Goal: Task Accomplishment & Management: Complete application form

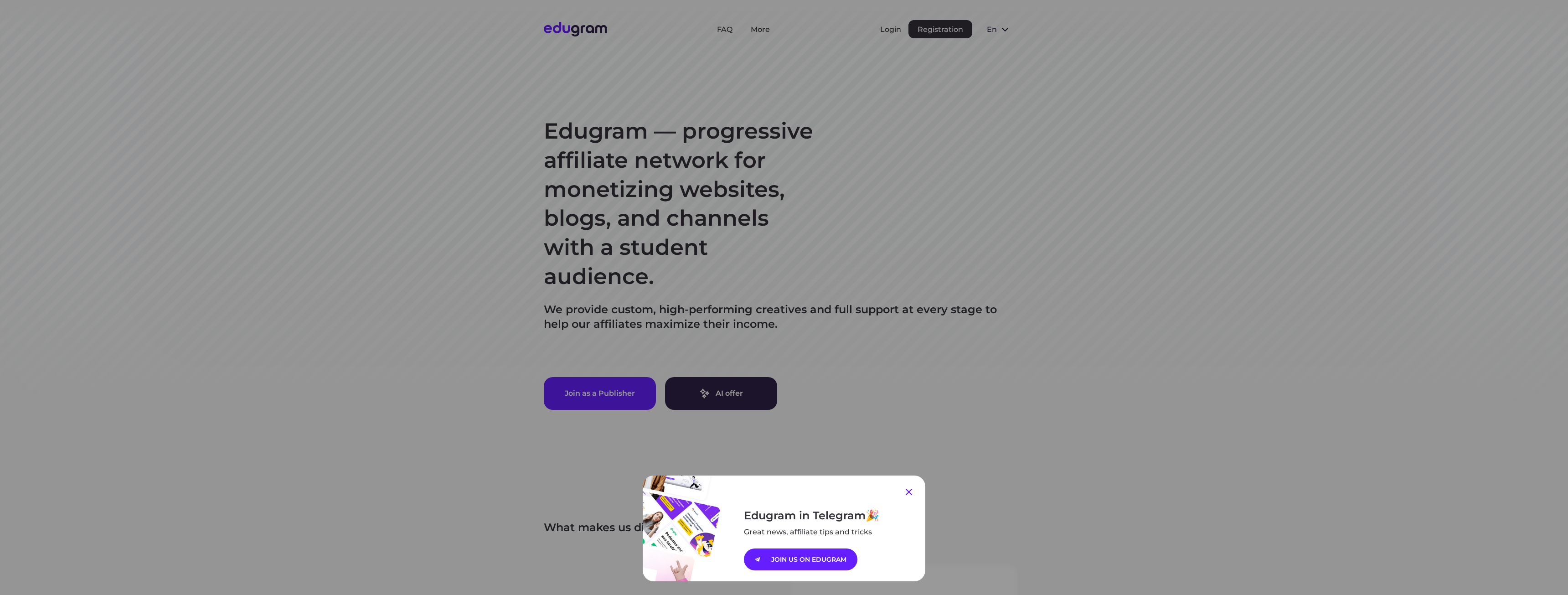
click at [903, 492] on icon at bounding box center [909, 492] width 11 height 11
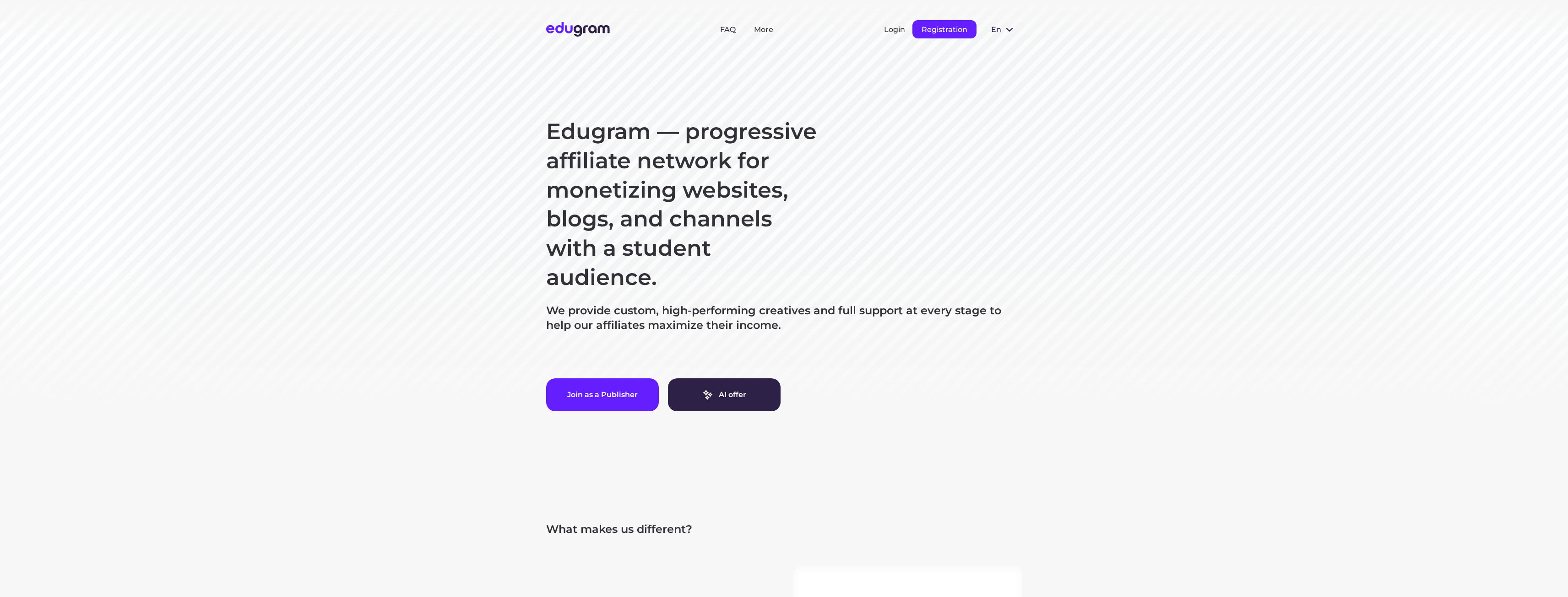
click at [956, 31] on button "Registration" at bounding box center [944, 29] width 64 height 18
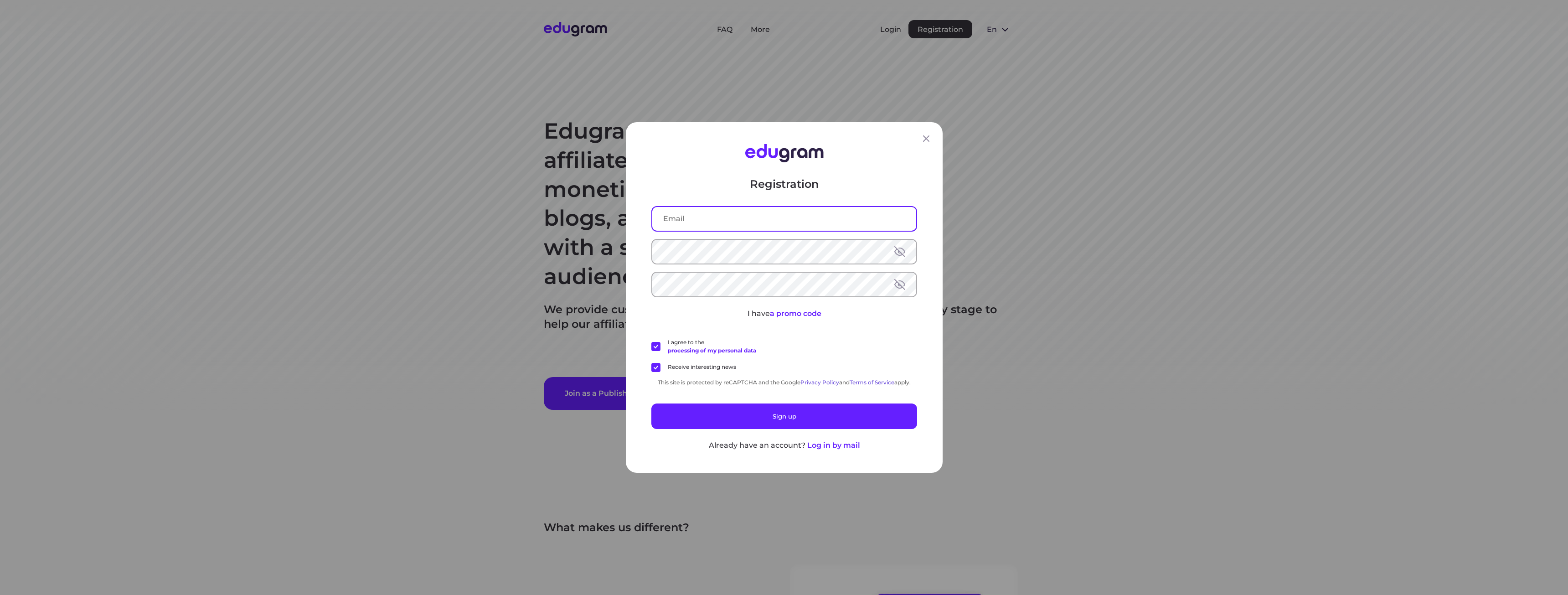
click at [750, 217] on input "text" at bounding box center [785, 219] width 264 height 24
click at [704, 218] on input "text" at bounding box center [785, 219] width 264 height 24
type input "solune.theo@gmail.com"
click at [897, 252] on button at bounding box center [900, 252] width 11 height 11
click at [894, 286] on button at bounding box center [900, 284] width 11 height 11
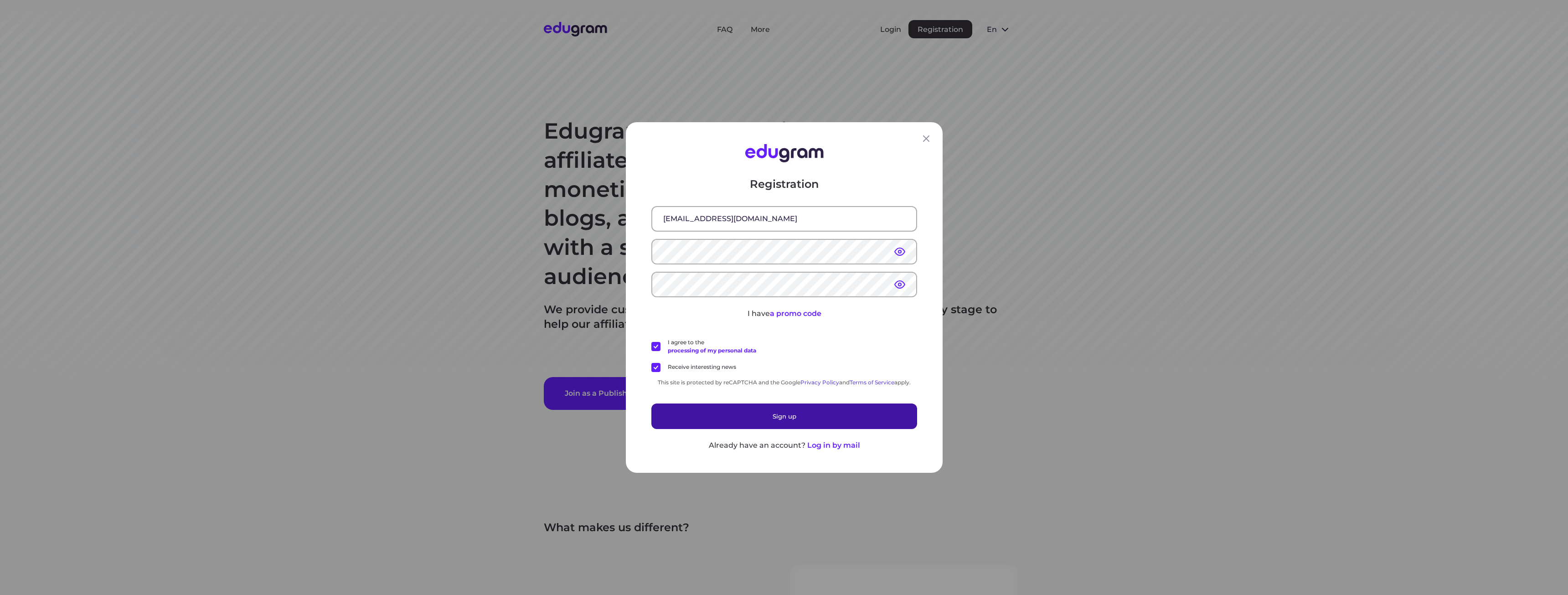
click at [776, 420] on button "Sign up" at bounding box center [784, 417] width 266 height 26
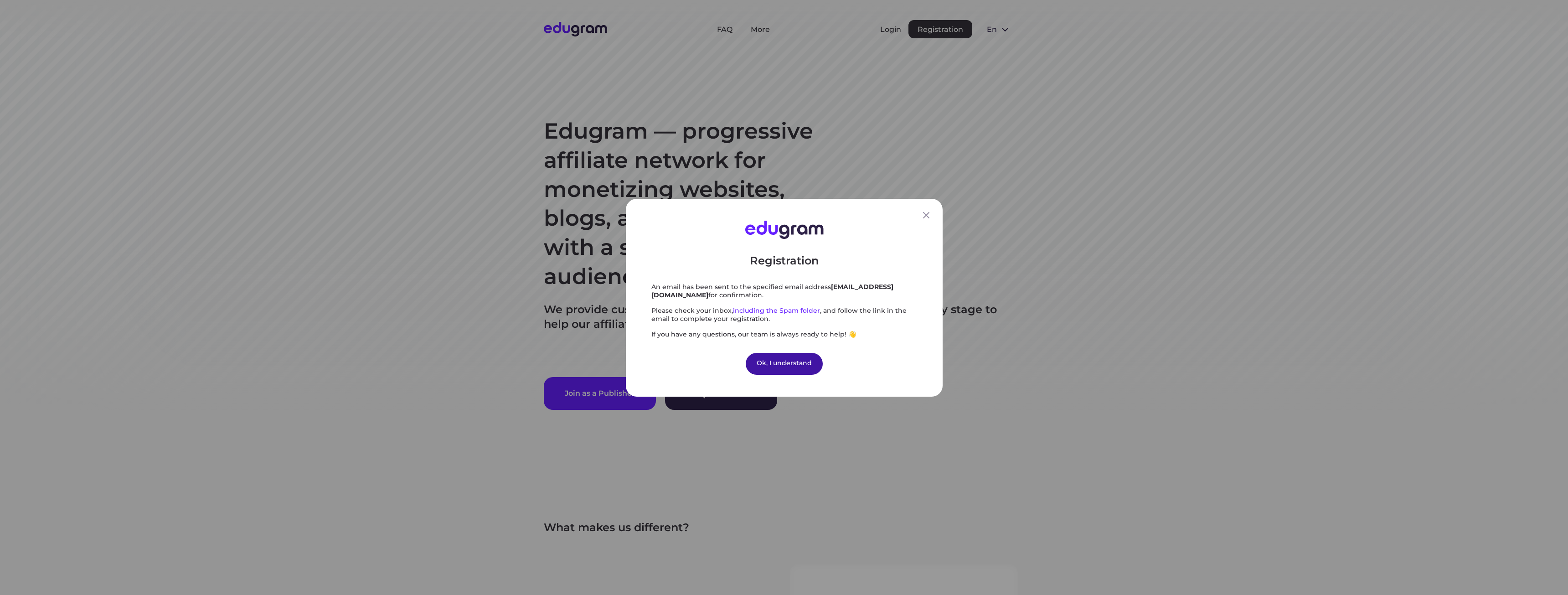
click at [792, 365] on div "Ok, I understand" at bounding box center [784, 364] width 77 height 22
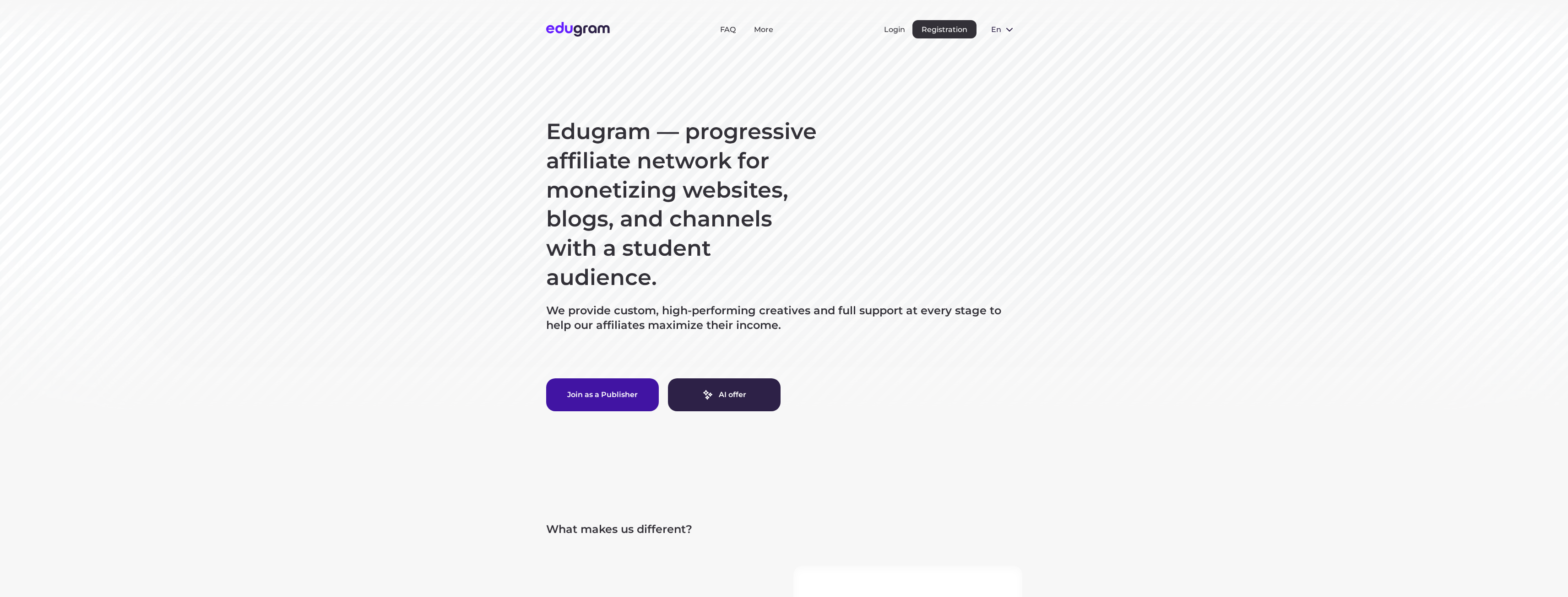
click at [622, 396] on button "Join as a Publisher" at bounding box center [602, 395] width 112 height 33
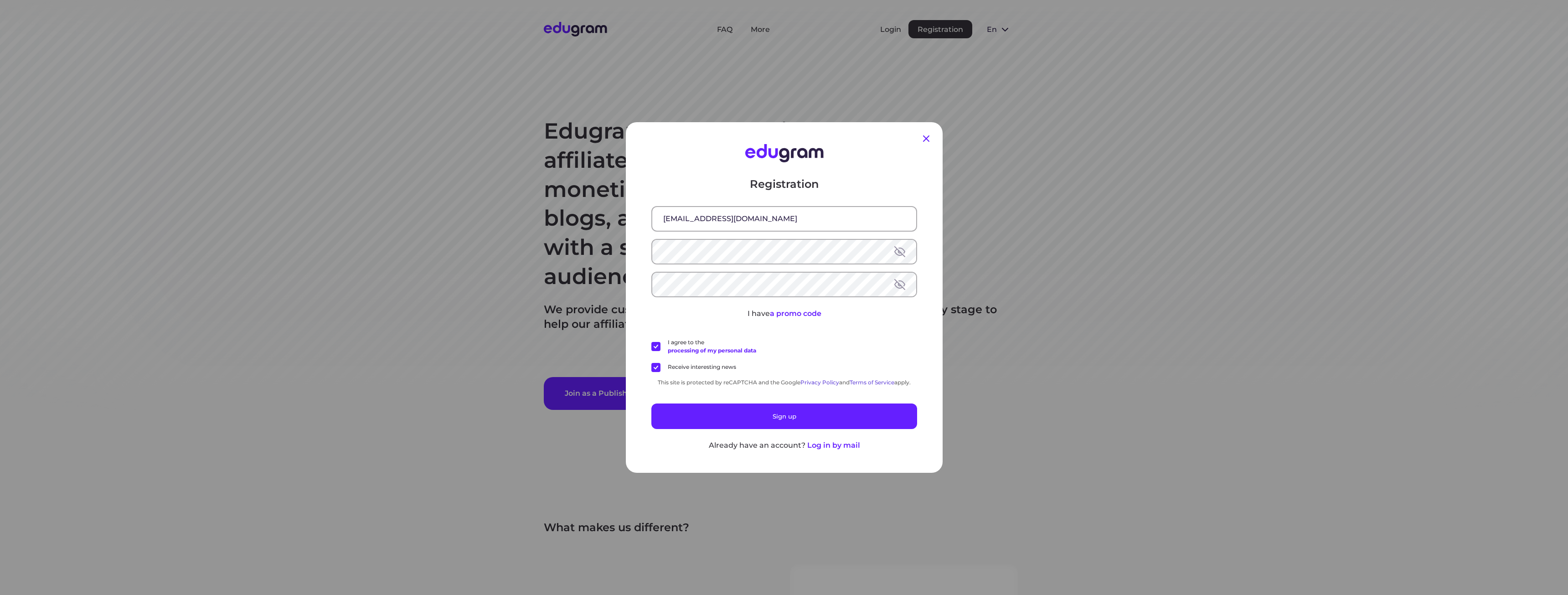
click at [925, 138] on icon at bounding box center [926, 139] width 11 height 11
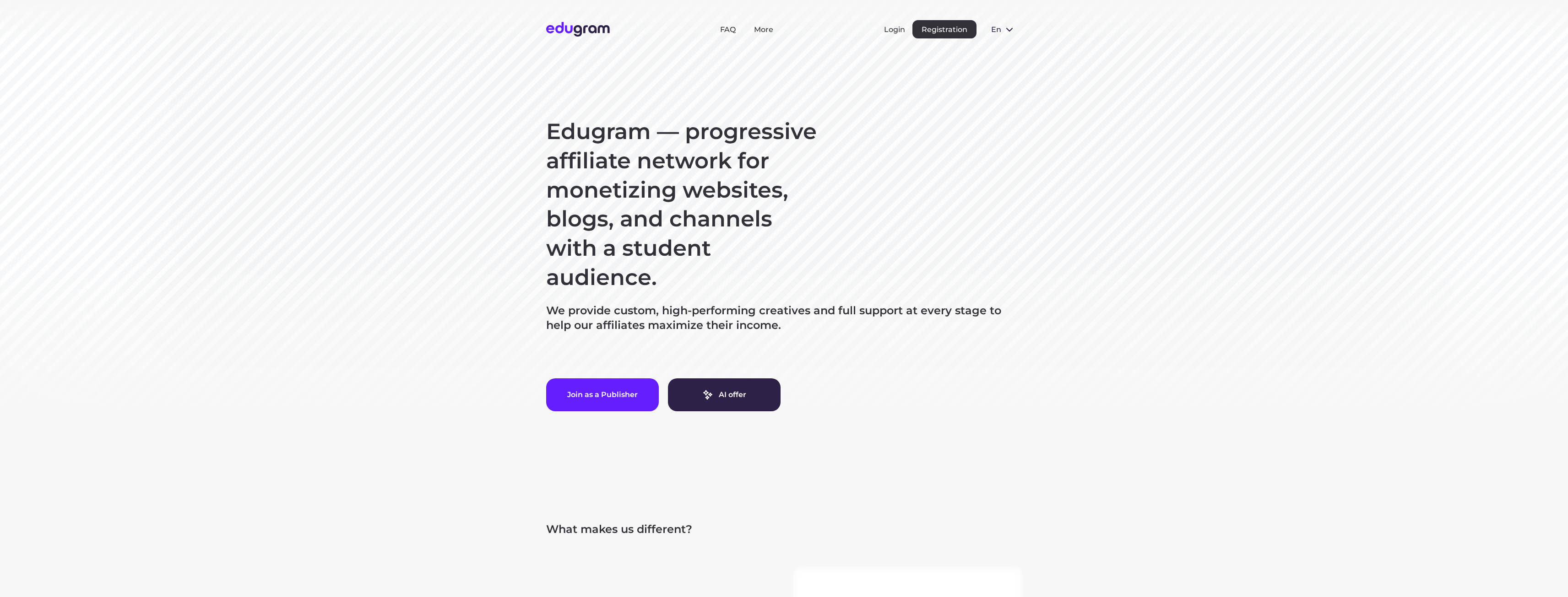
click at [1488, 190] on section "Edugram — progressive affiliate network for monetizing websites, blogs, and cha…" at bounding box center [784, 235] width 1568 height 470
click at [896, 29] on button "Login" at bounding box center [894, 29] width 21 height 9
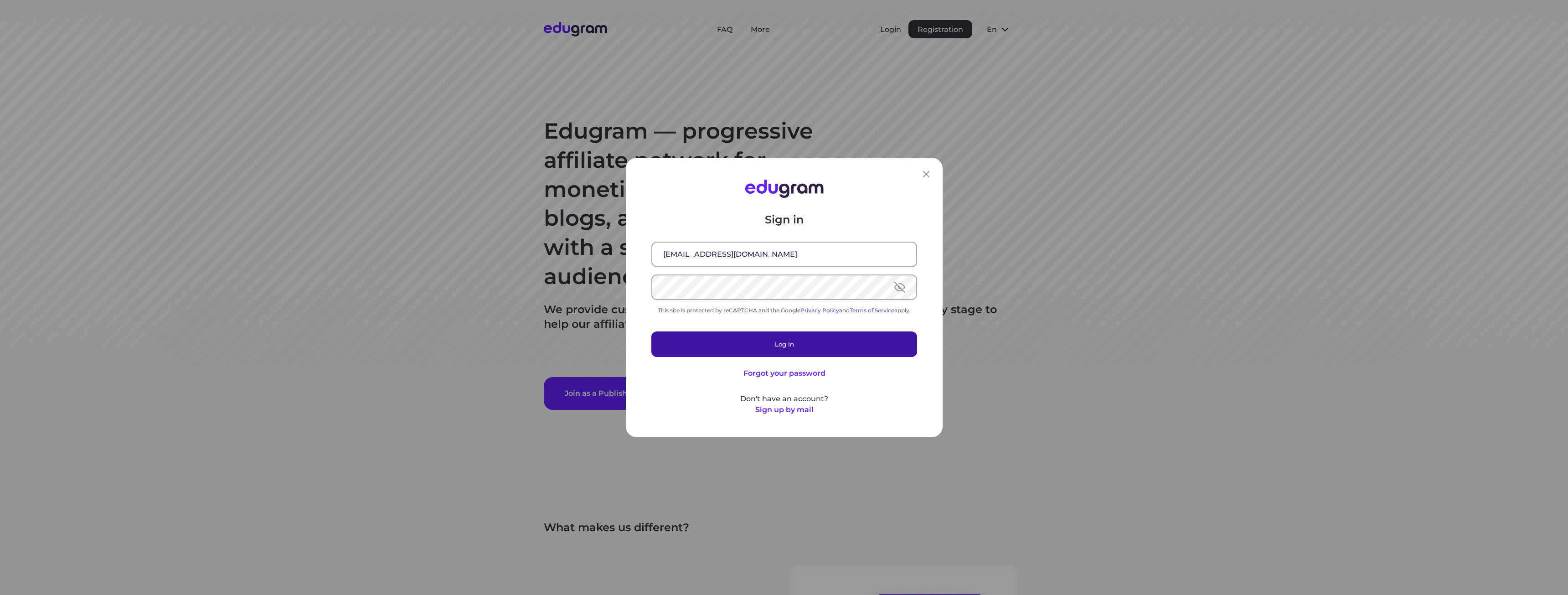
click at [799, 344] on button "Log in" at bounding box center [784, 344] width 266 height 26
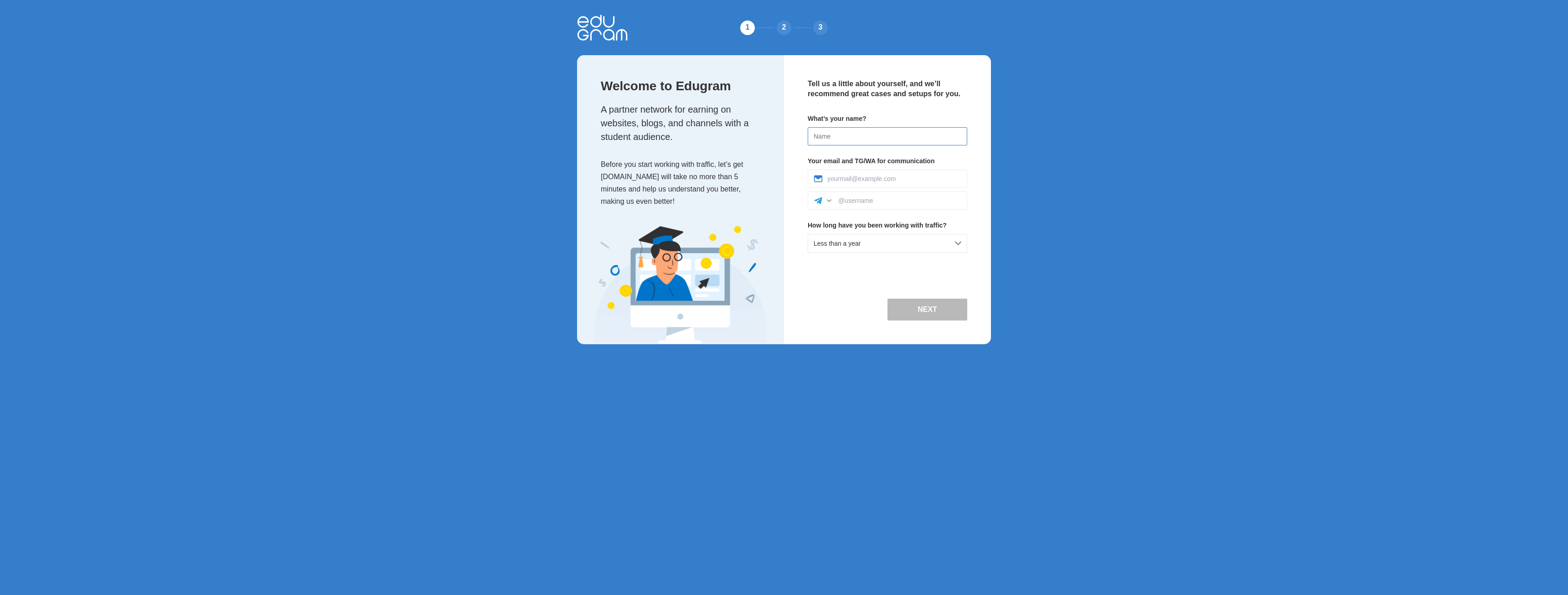
click at [853, 138] on input at bounding box center [887, 136] width 159 height 18
type input "Dionisis"
click at [837, 183] on div at bounding box center [887, 179] width 159 height 18
click at [853, 179] on input at bounding box center [894, 179] width 134 height 7
type input "solune.theo@gmail.com"
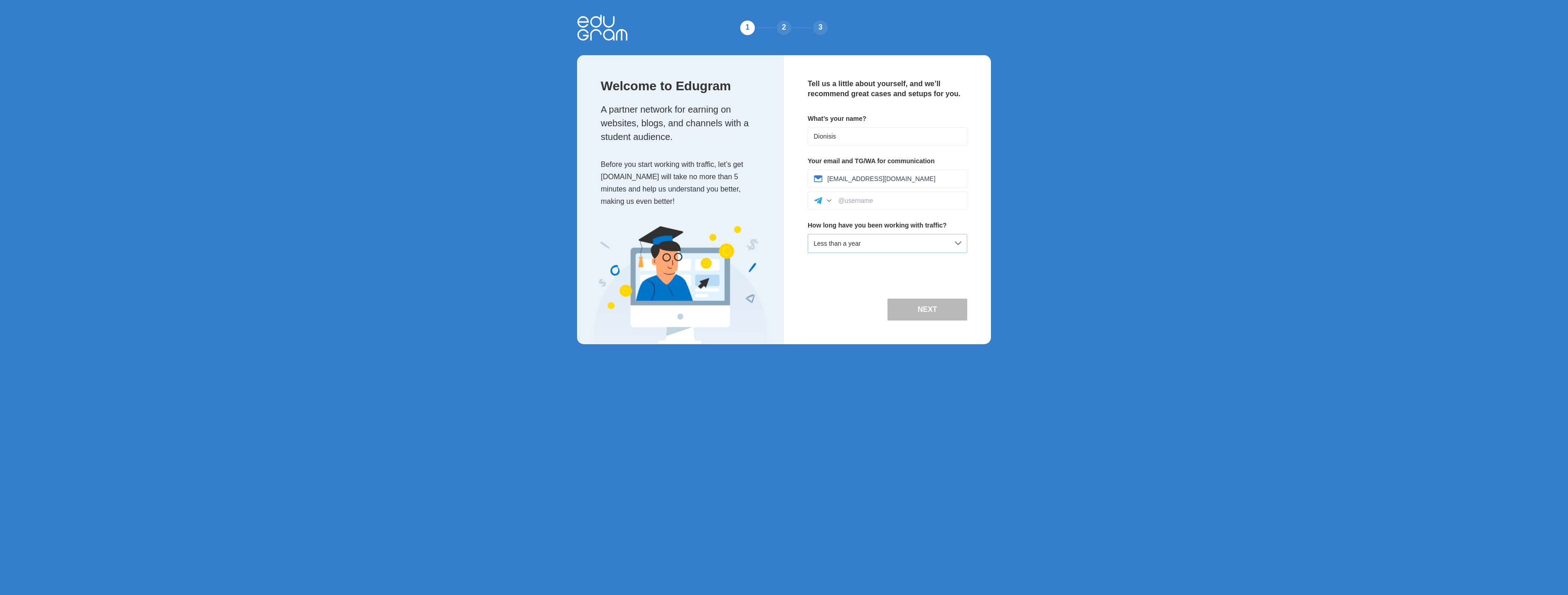
click at [957, 241] on div "Less than a year" at bounding box center [887, 243] width 159 height 19
click at [878, 265] on div "Beginner (just getting started)" at bounding box center [887, 264] width 159 height 18
click at [929, 313] on button "Next" at bounding box center [927, 309] width 80 height 22
click at [856, 202] on input at bounding box center [900, 200] width 123 height 7
type input "@venomvegas"
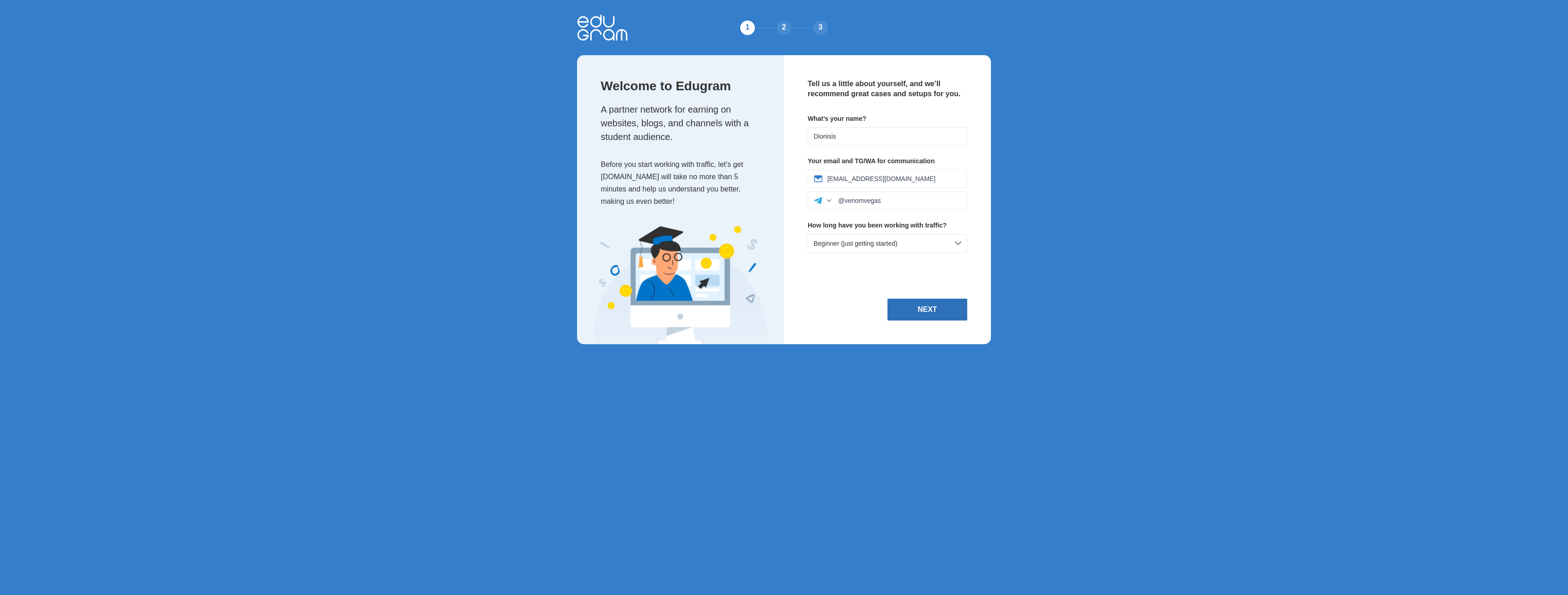
click at [937, 304] on button "Next" at bounding box center [927, 309] width 80 height 22
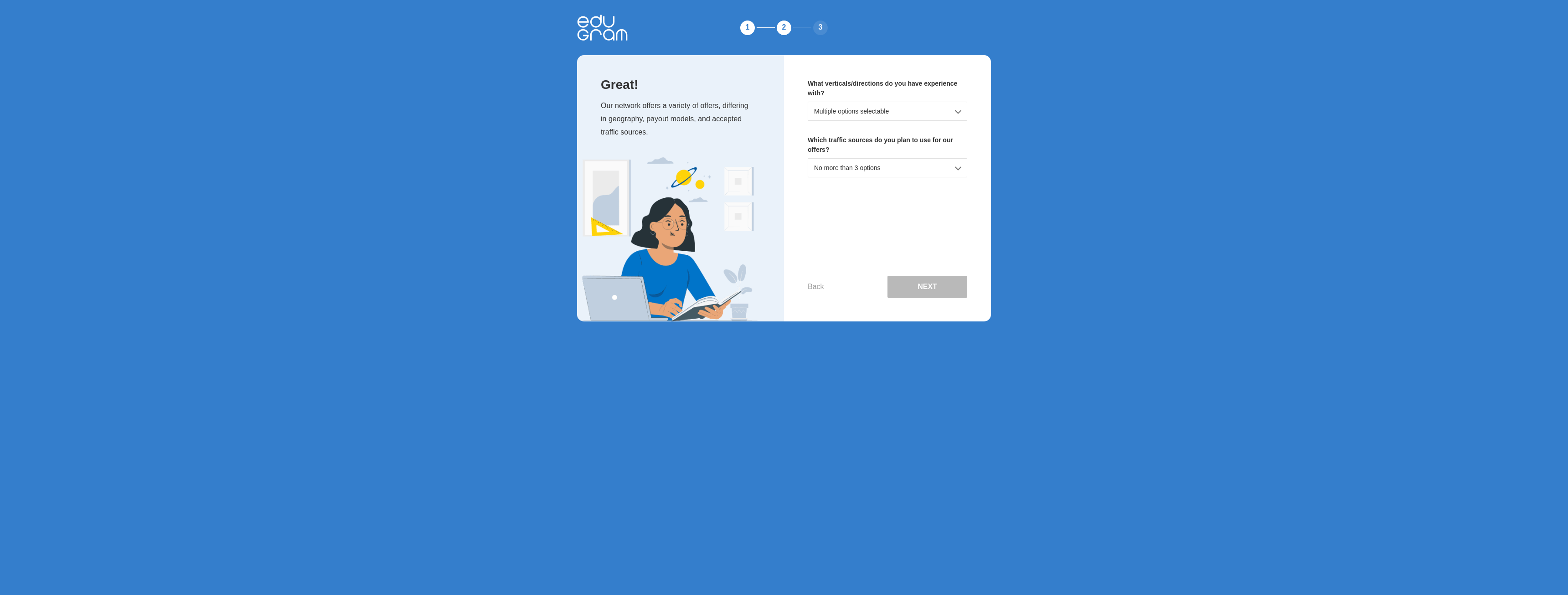
click at [952, 110] on div "Multiple options selectable" at bounding box center [887, 111] width 159 height 19
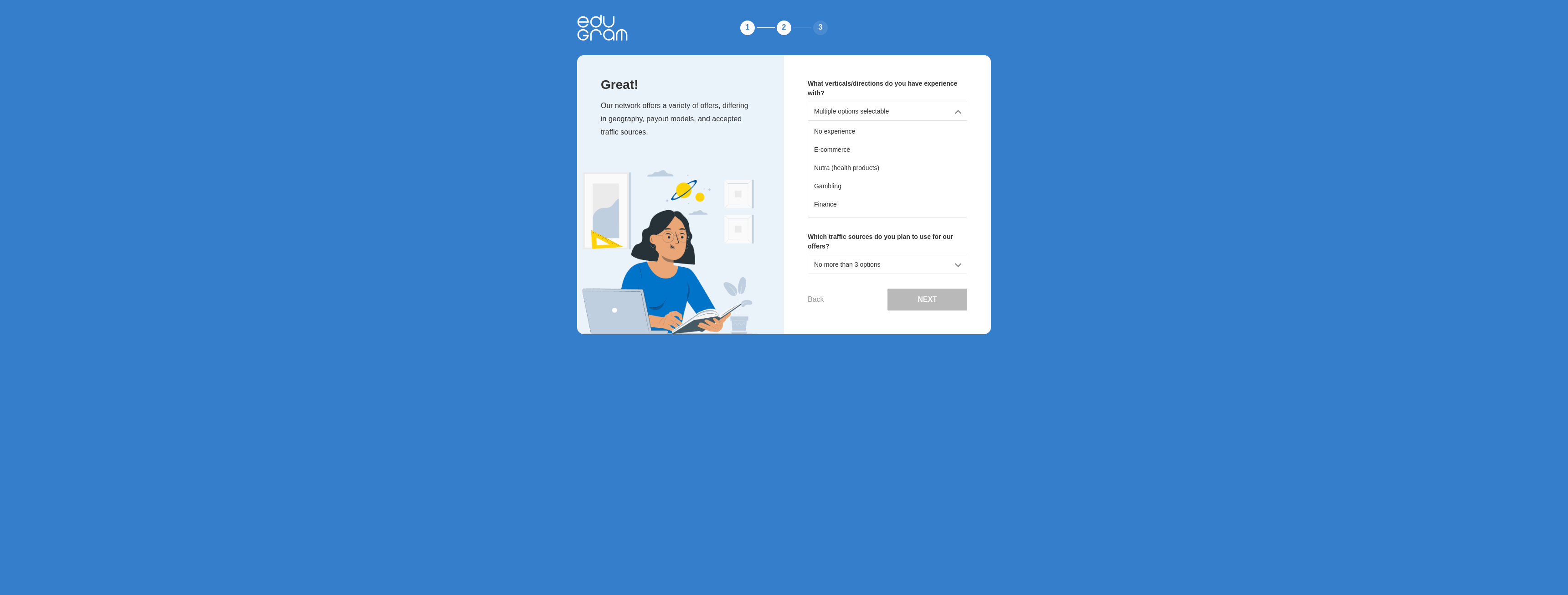
click at [775, 202] on div at bounding box center [681, 252] width 207 height 164
click at [959, 264] on div "No more than 3 options" at bounding box center [887, 264] width 159 height 19
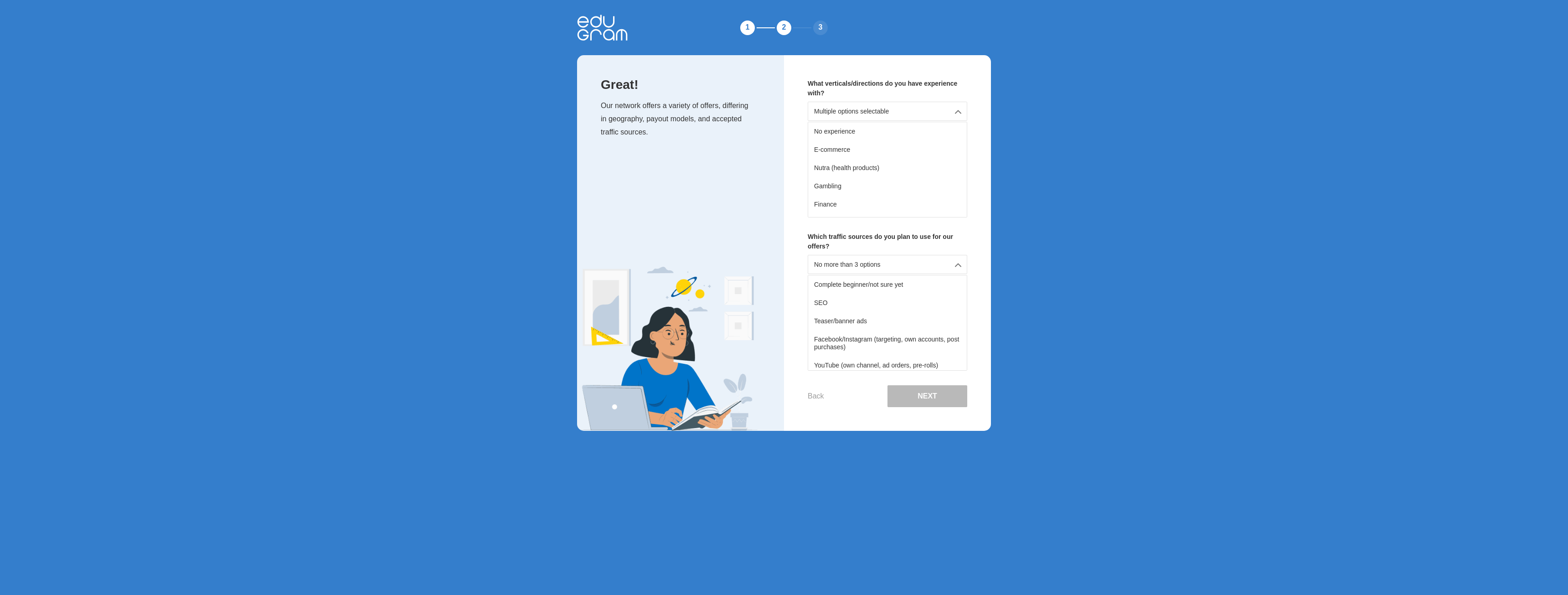
click at [771, 244] on div "Great! Our network offers a variety of offers, differing in geography, payout m…" at bounding box center [681, 243] width 207 height 376
drag, startPoint x: 802, startPoint y: 80, endPoint x: 850, endPoint y: 91, distance: 49.2
click at [850, 91] on div "What verticals/directions do you have experience with? Multiple options selecta…" at bounding box center [887, 243] width 207 height 376
copy p "What verticals/directions do you have experience with?"
click at [843, 133] on div "No experience" at bounding box center [887, 132] width 159 height 18
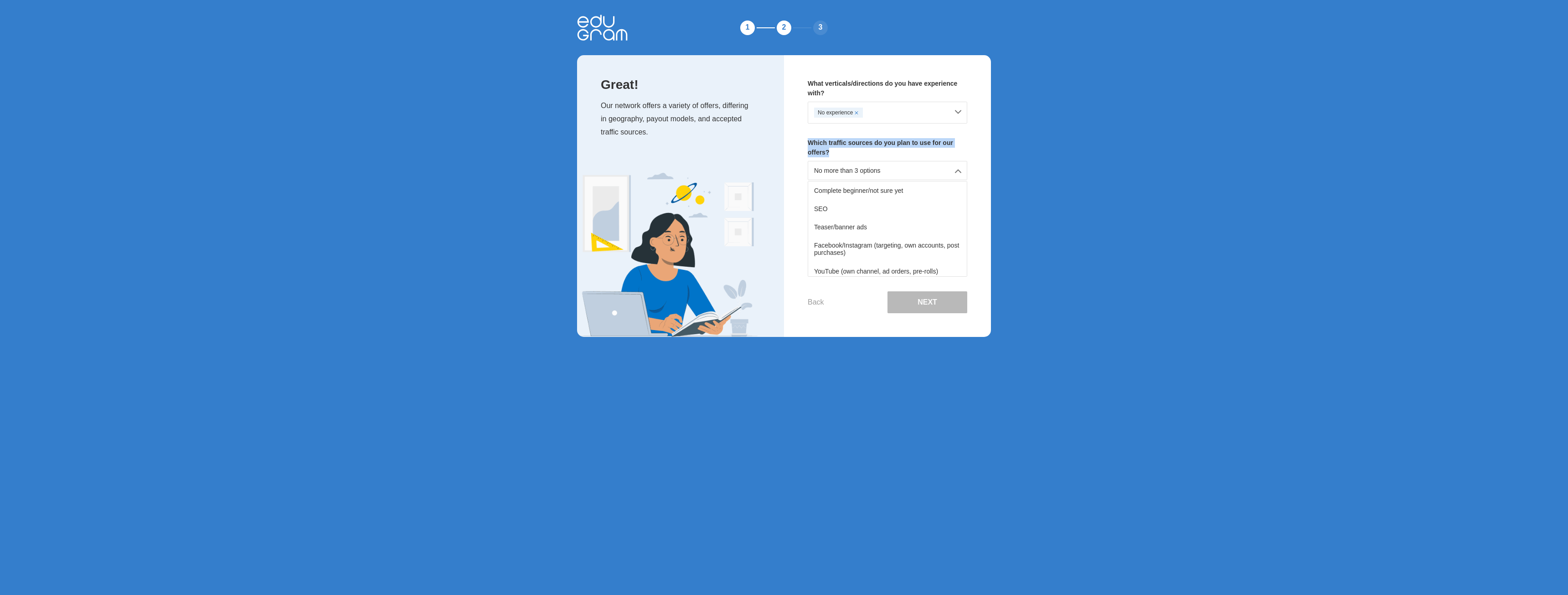
drag, startPoint x: 807, startPoint y: 142, endPoint x: 857, endPoint y: 147, distance: 50.2
click at [856, 152] on div "What verticals/directions do you have experience with? No experience Which traf…" at bounding box center [887, 196] width 207 height 282
copy p "Which traffic sources do you plan to use for our offers?"
click at [857, 228] on div "YouTube (own channel, ad orders, pre-rolls)" at bounding box center [887, 226] width 159 height 18
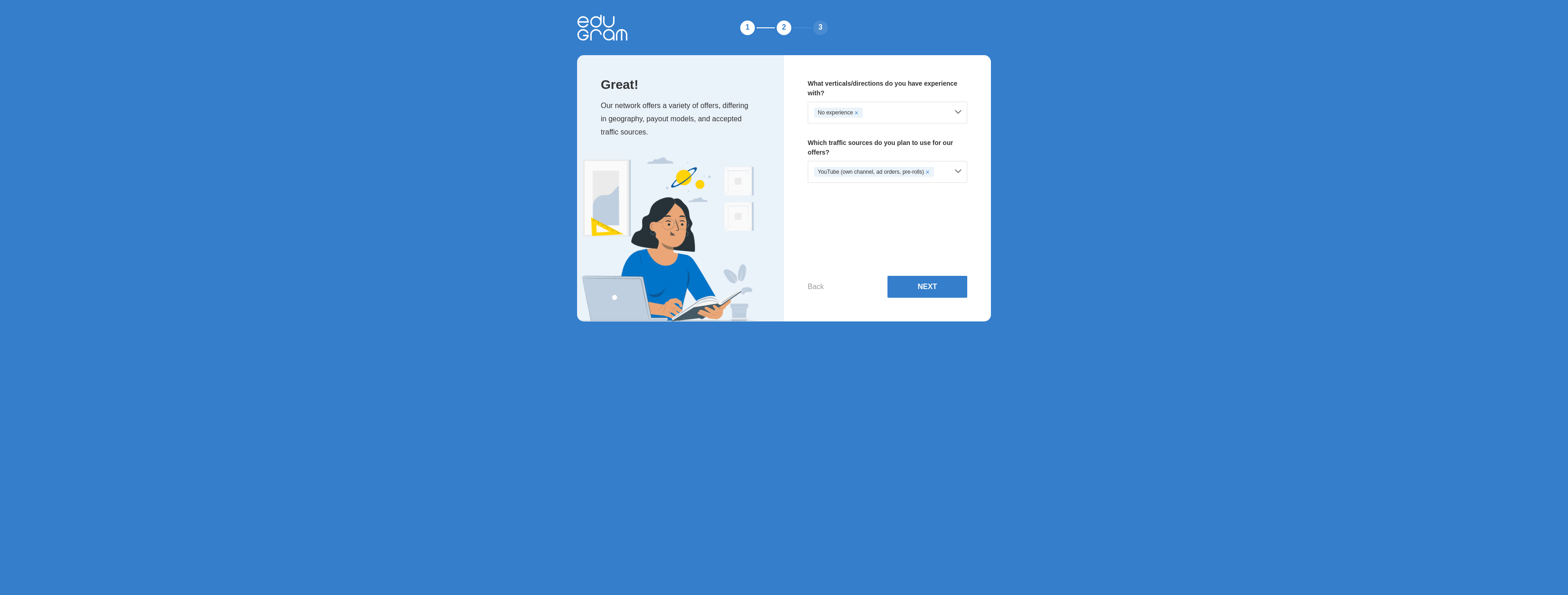
click at [960, 113] on div "No experience" at bounding box center [887, 113] width 159 height 22
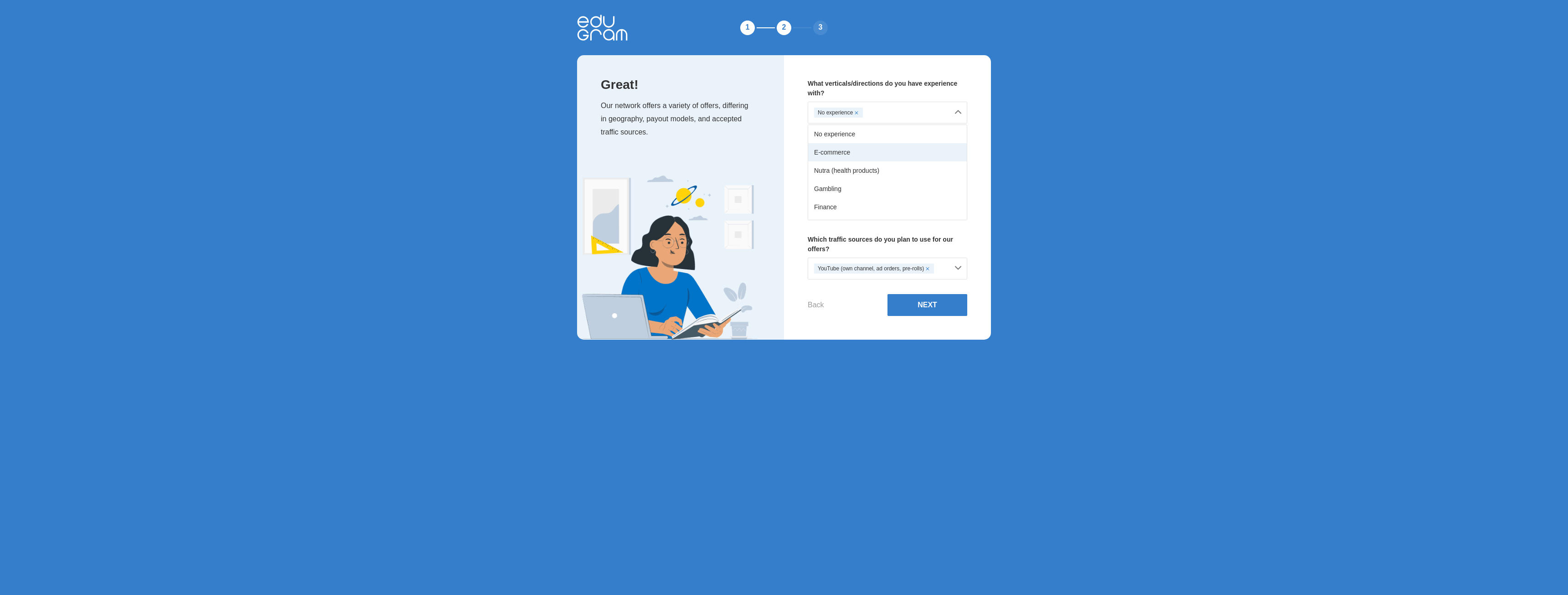
click at [835, 152] on div "E-commerce" at bounding box center [887, 152] width 159 height 18
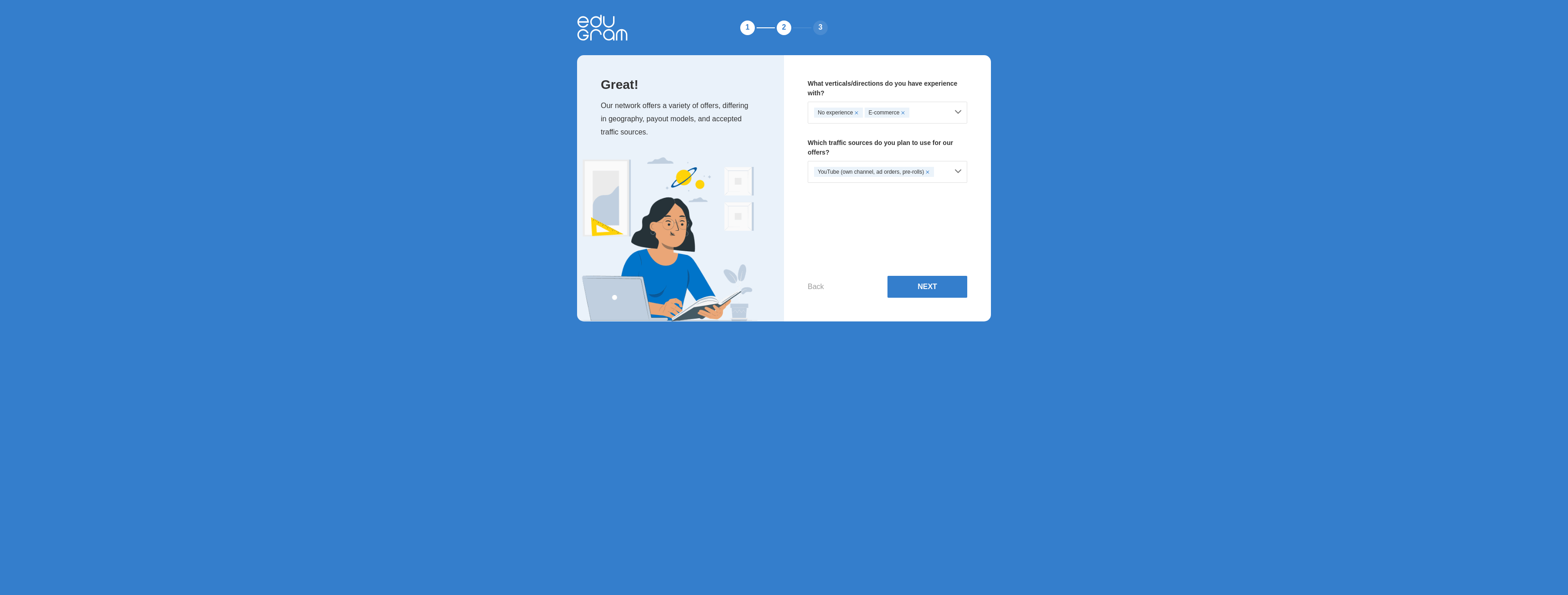
click at [855, 113] on span at bounding box center [856, 113] width 4 height 4
click at [958, 111] on div "E-commerce" at bounding box center [887, 113] width 159 height 22
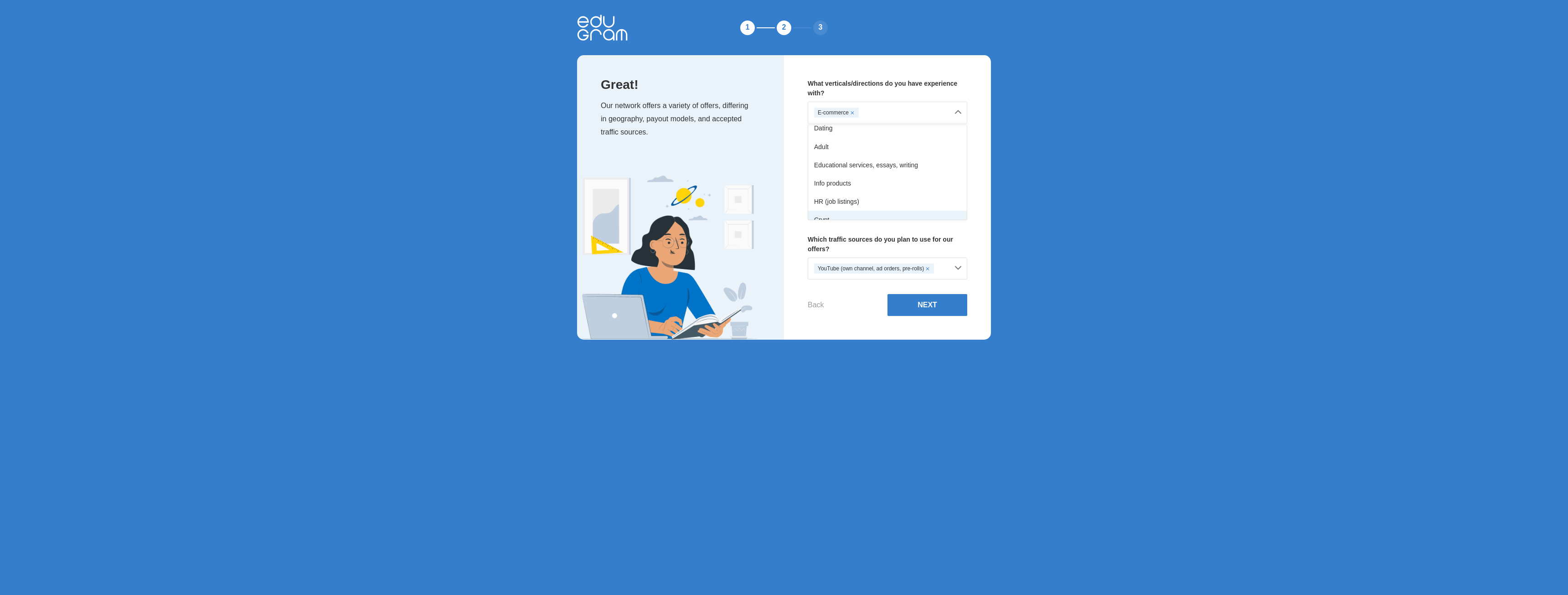
scroll to position [91, 0]
click at [892, 171] on div "Educational services, essays, writing" at bounding box center [887, 171] width 159 height 18
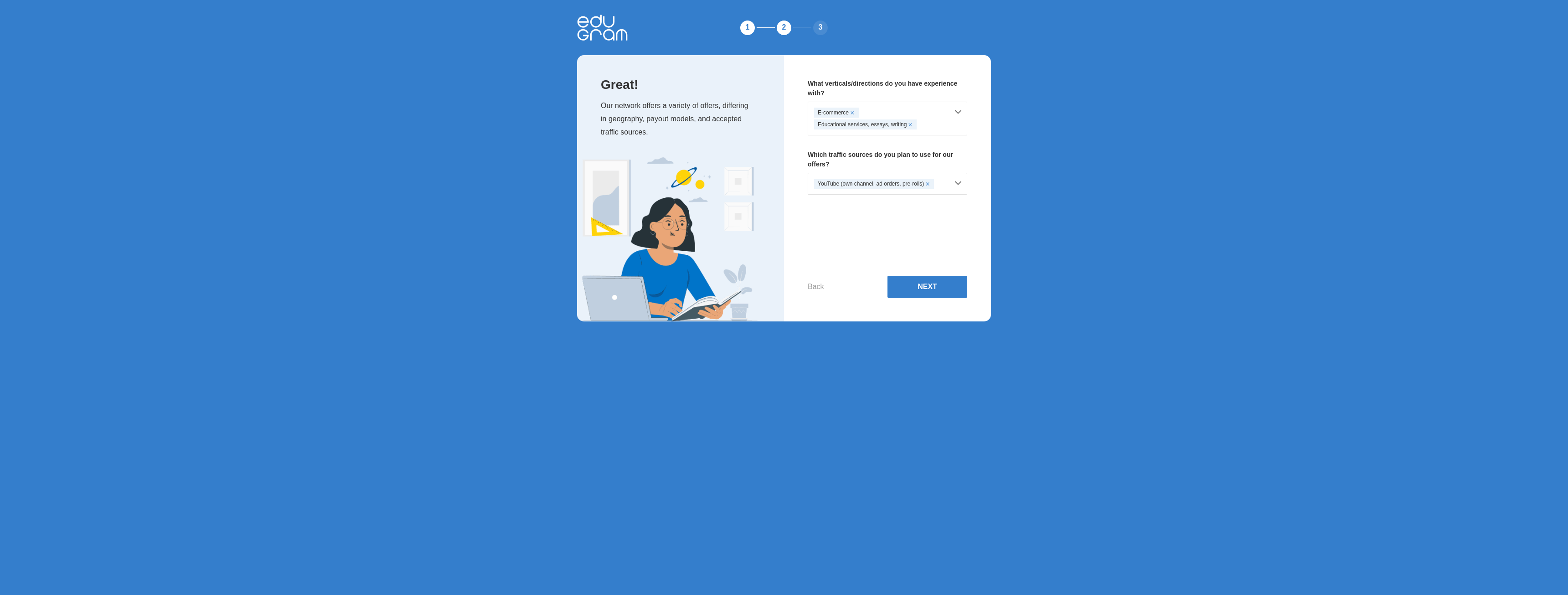
click at [853, 113] on span at bounding box center [852, 113] width 4 height 4
click at [934, 292] on button "Next" at bounding box center [927, 287] width 80 height 22
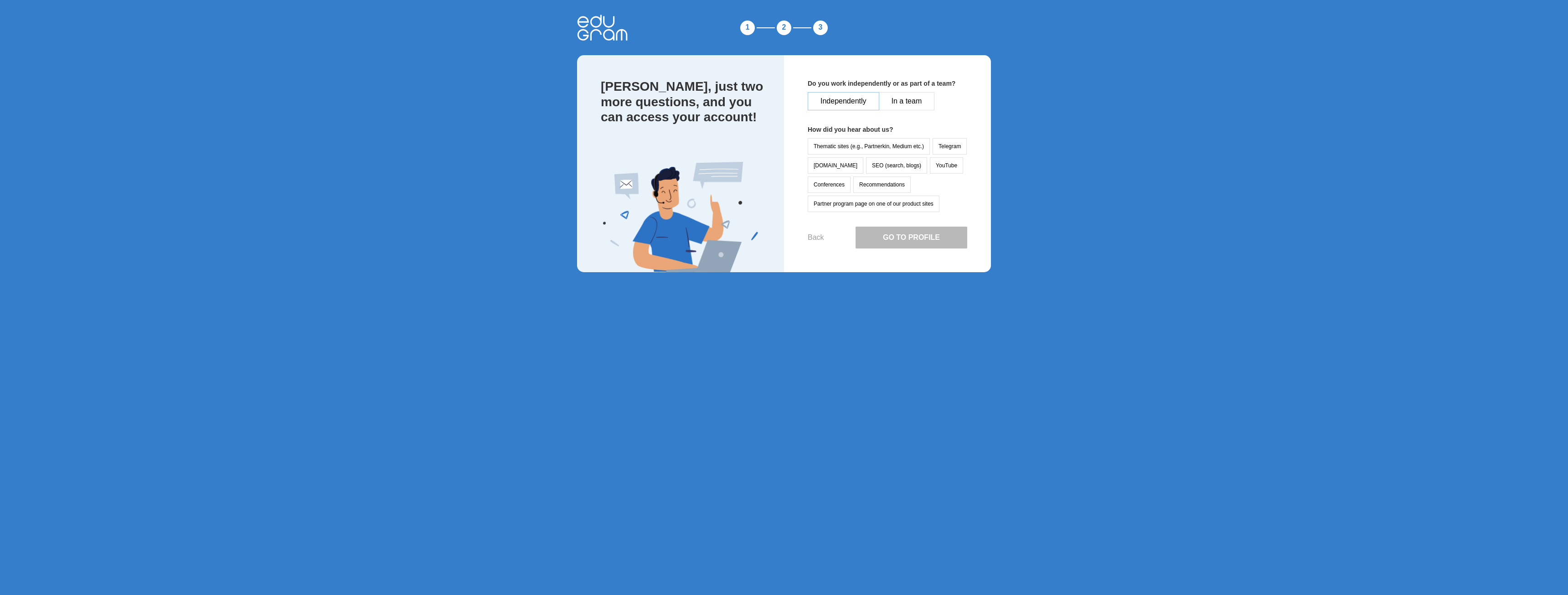
click at [852, 100] on button "Independently" at bounding box center [844, 101] width 72 height 18
click at [930, 166] on button "YouTube" at bounding box center [947, 165] width 33 height 16
click at [914, 241] on button "Go to Profile" at bounding box center [911, 238] width 111 height 22
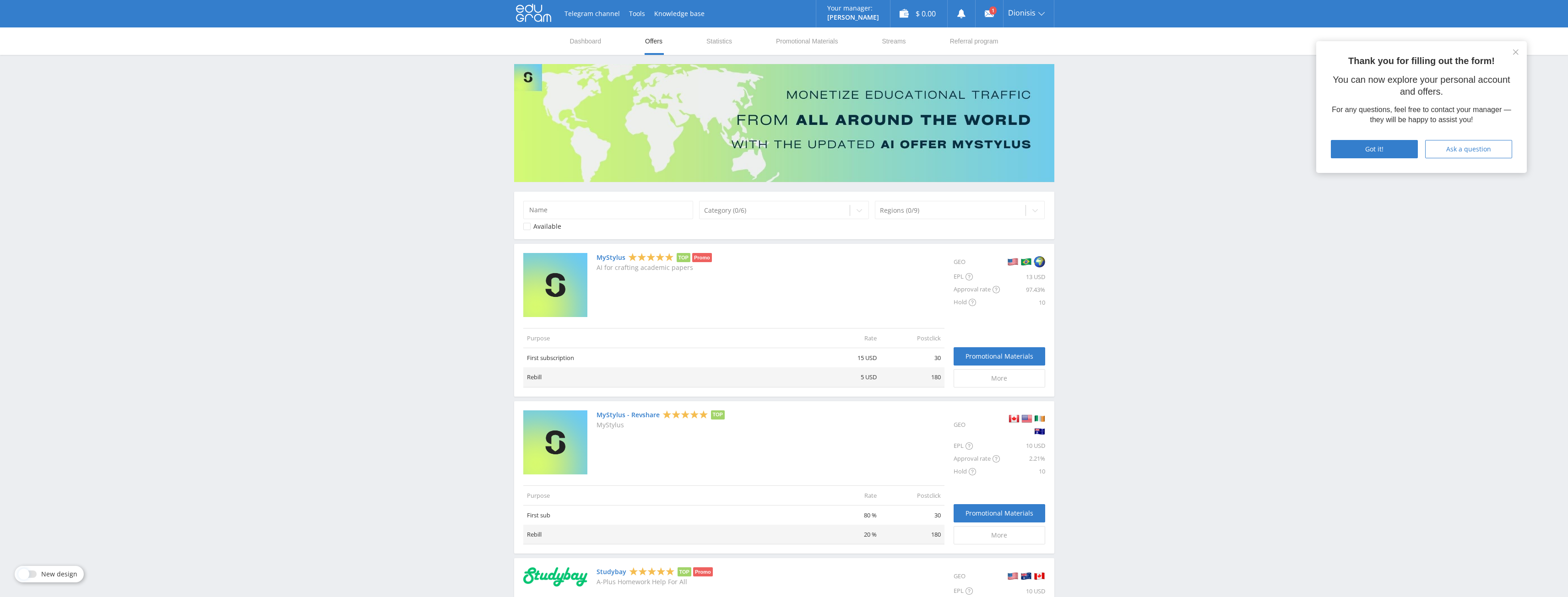
click at [606, 258] on link "MyStylus" at bounding box center [611, 258] width 29 height 7
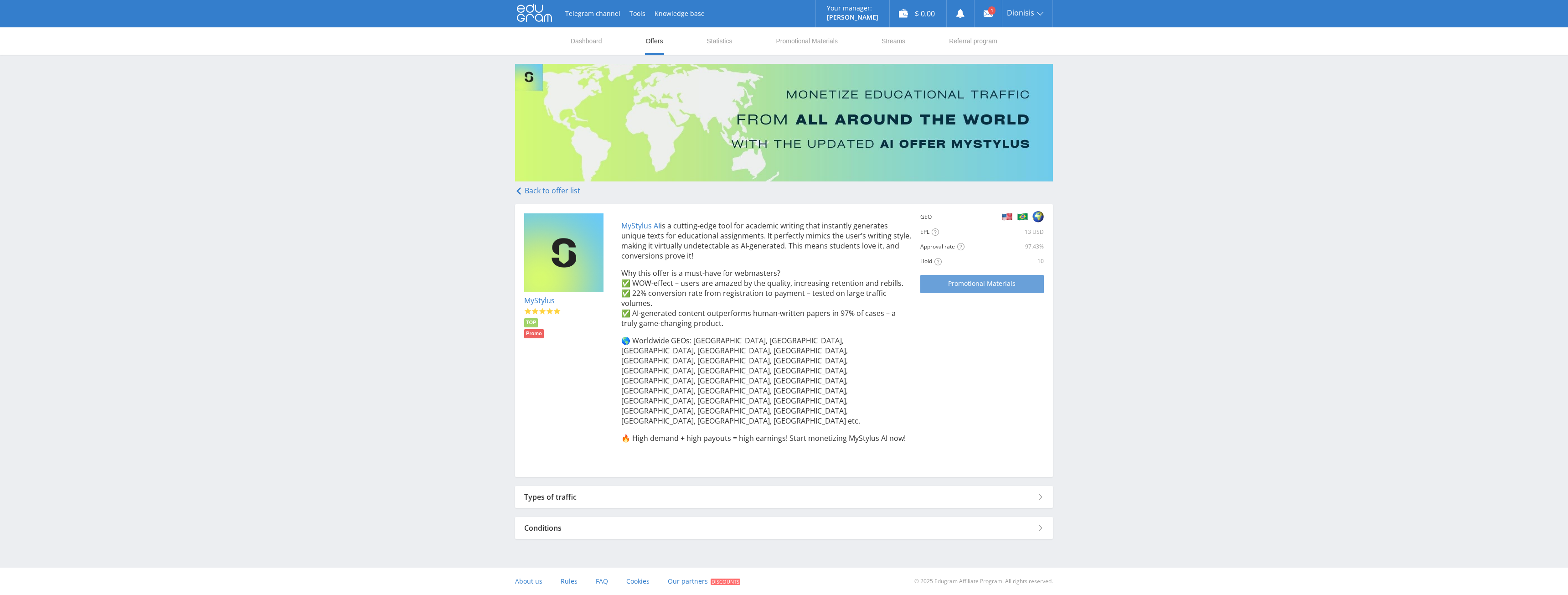
click at [992, 286] on span "Promotional Materials" at bounding box center [982, 284] width 68 height 7
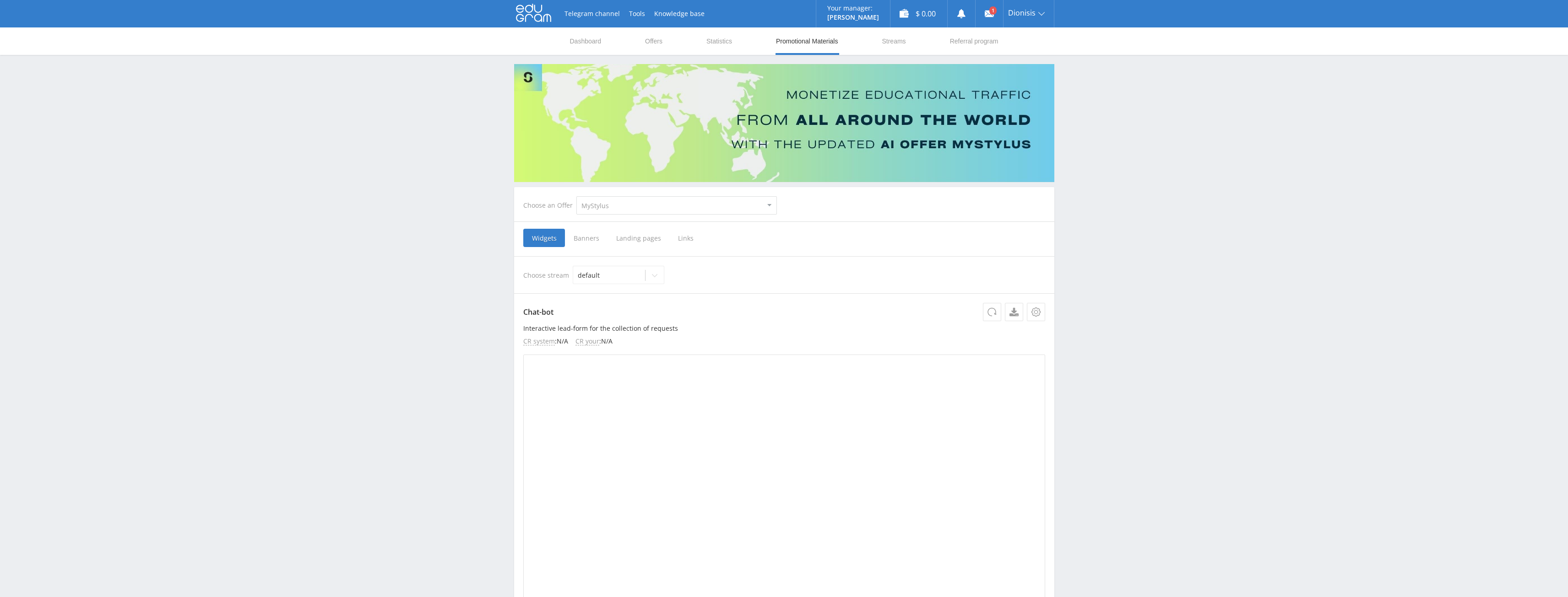
click at [683, 237] on span "Links" at bounding box center [686, 238] width 33 height 18
click at [0, 0] on input "Links" at bounding box center [0, 0] width 0 height 0
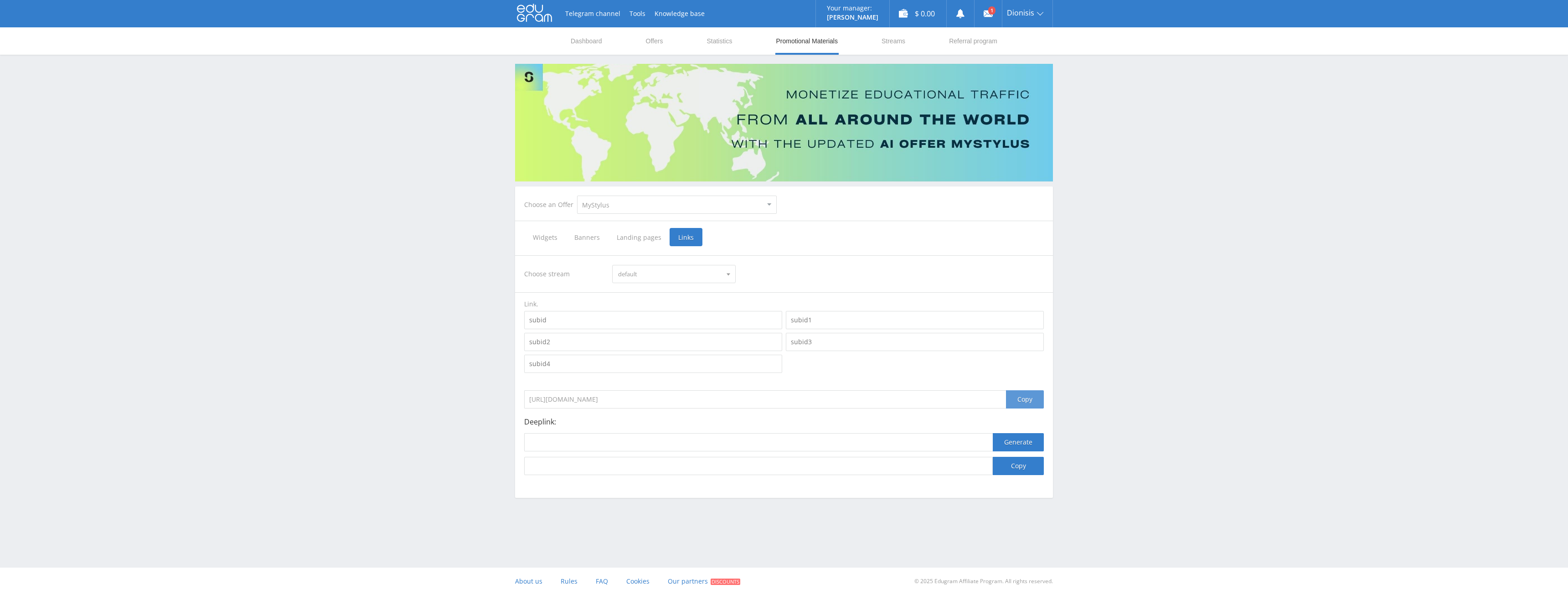
click at [1029, 400] on div "Copy" at bounding box center [1025, 400] width 38 height 18
click at [1024, 401] on div "Copy" at bounding box center [1025, 400] width 38 height 18
